Goal: Task Accomplishment & Management: Use online tool/utility

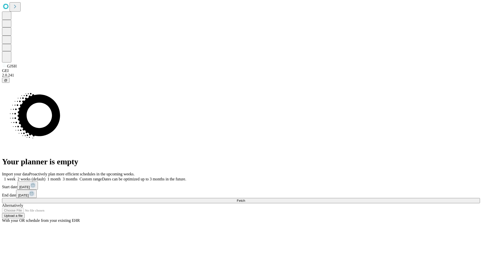
click at [245, 199] on span "Fetch" at bounding box center [241, 201] width 8 height 4
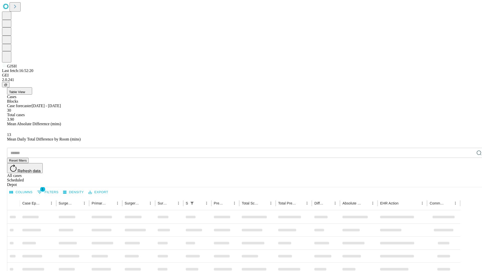
click at [469, 183] on div "Depot" at bounding box center [246, 185] width 478 height 5
